Goal: Check status: Check status

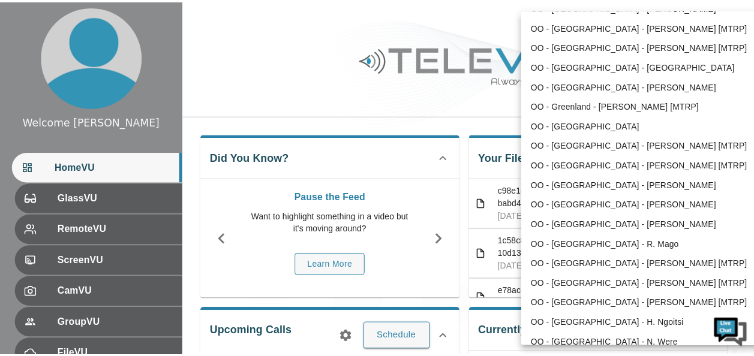
scroll to position [589, 0]
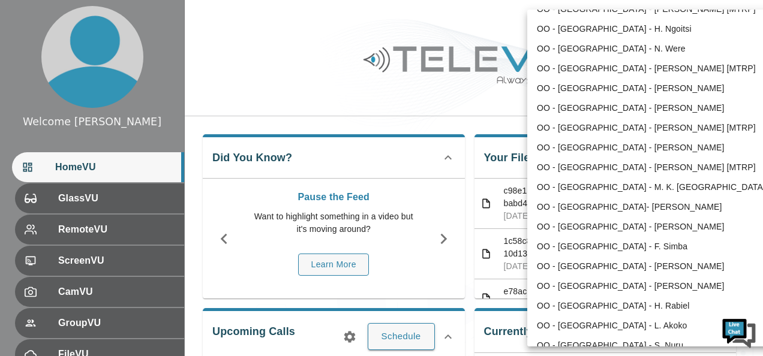
click at [641, 163] on li "OO - [GEOGRAPHIC_DATA] - [PERSON_NAME] [MTRP]" at bounding box center [651, 168] width 249 height 20
type input "83"
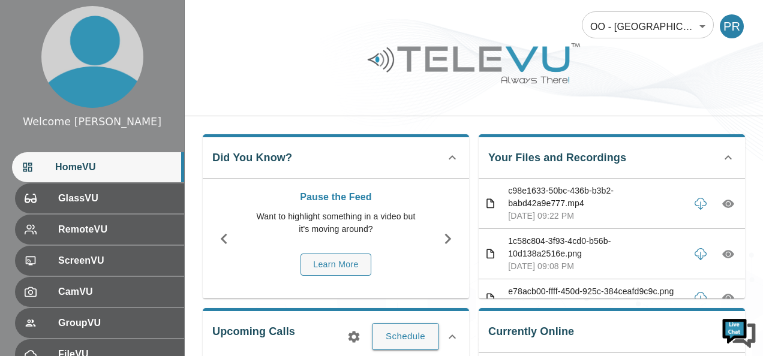
click at [641, 119] on li "OO - [GEOGRAPHIC_DATA] - [PERSON_NAME] [MTRP]" at bounding box center [648, 112] width 186 height 11
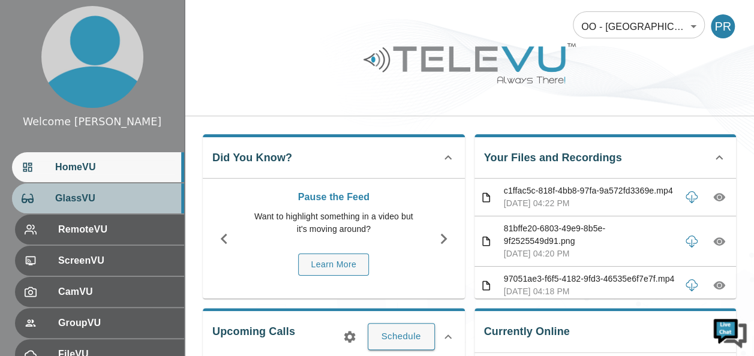
click at [107, 200] on span "GlassVU" at bounding box center [114, 198] width 119 height 14
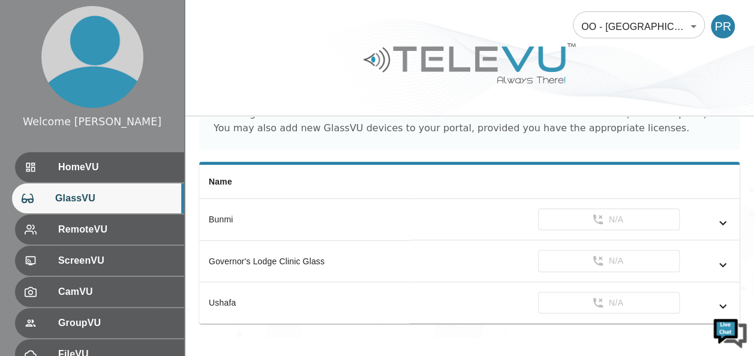
scroll to position [72, 0]
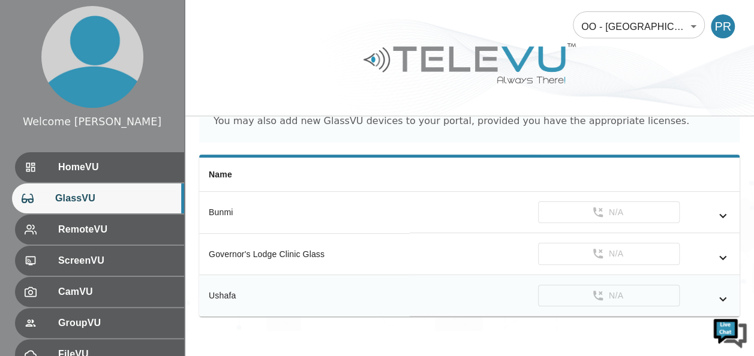
click at [723, 297] on icon "simple table" at bounding box center [722, 299] width 7 height 4
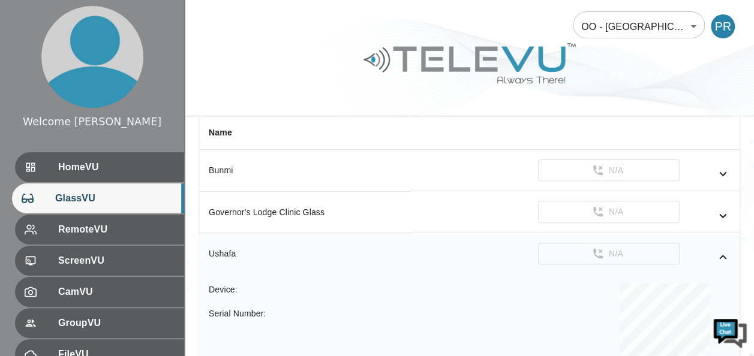
scroll to position [112, 0]
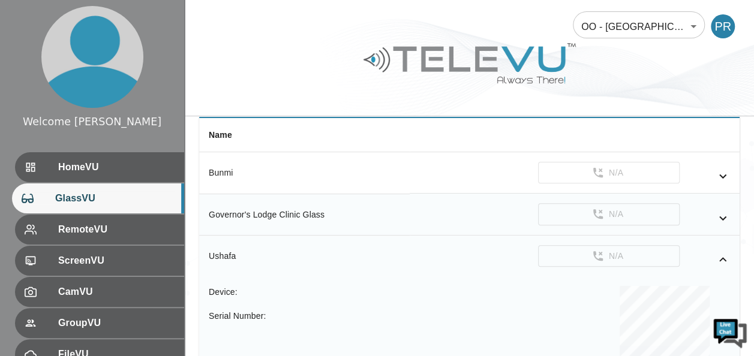
click at [721, 213] on icon "simple table" at bounding box center [722, 218] width 14 height 14
click at [720, 178] on icon "simple table" at bounding box center [722, 176] width 14 height 14
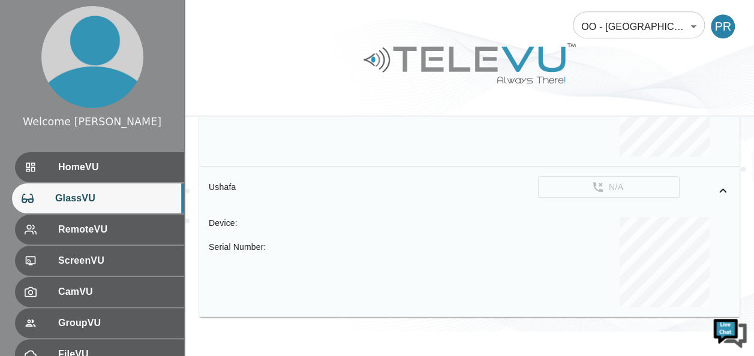
scroll to position [402, 0]
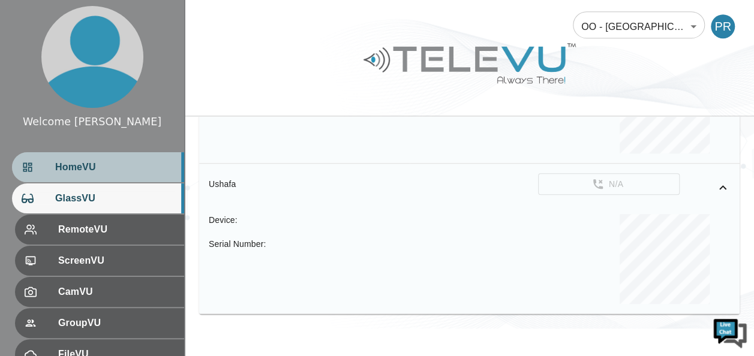
click at [78, 174] on div "HomeVU" at bounding box center [98, 167] width 172 height 30
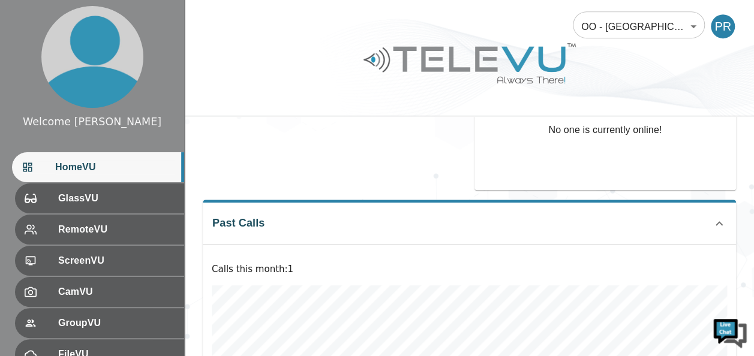
scroll to position [402, 0]
